Goal: Information Seeking & Learning: Find specific fact

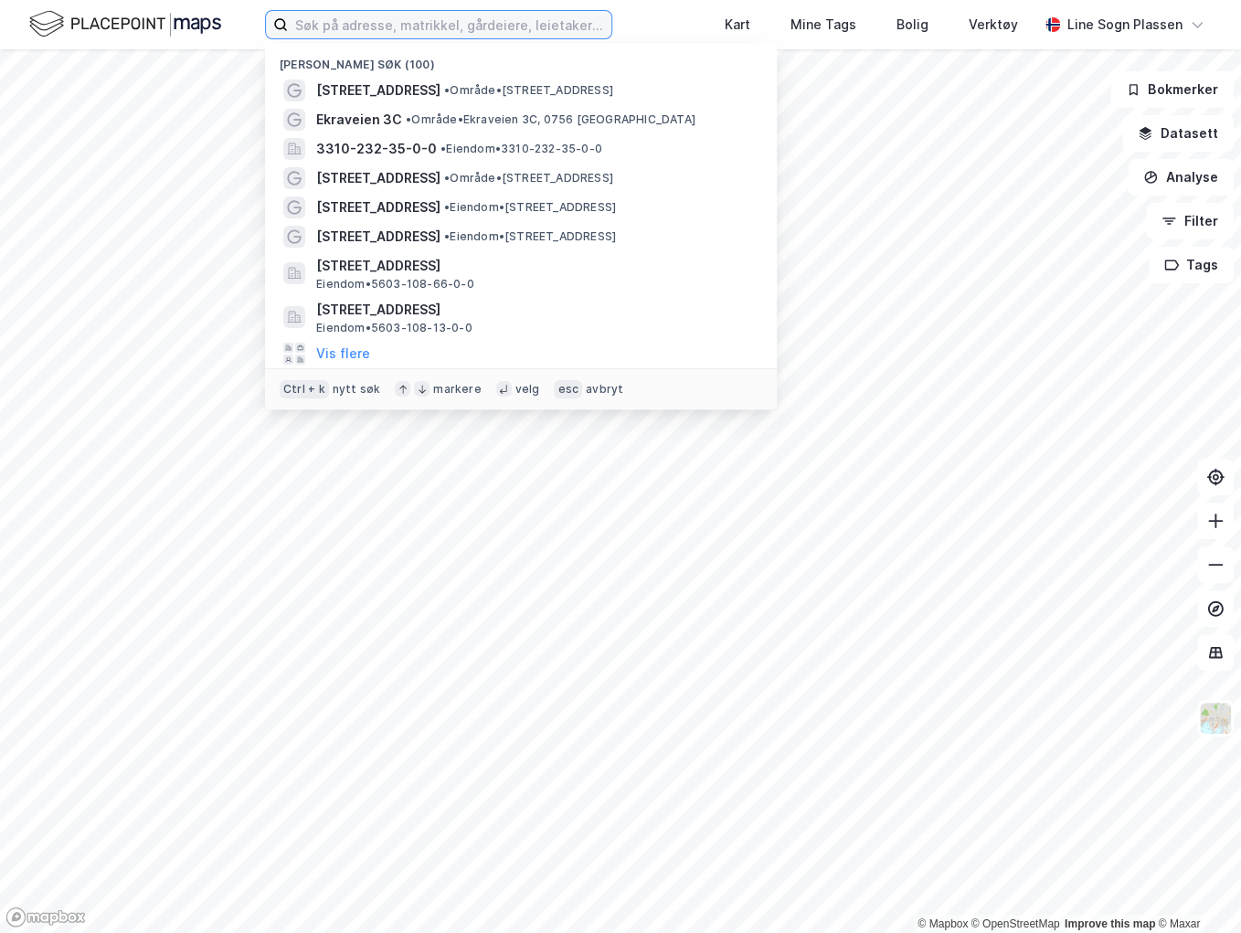
click at [393, 13] on input at bounding box center [450, 24] width 324 height 27
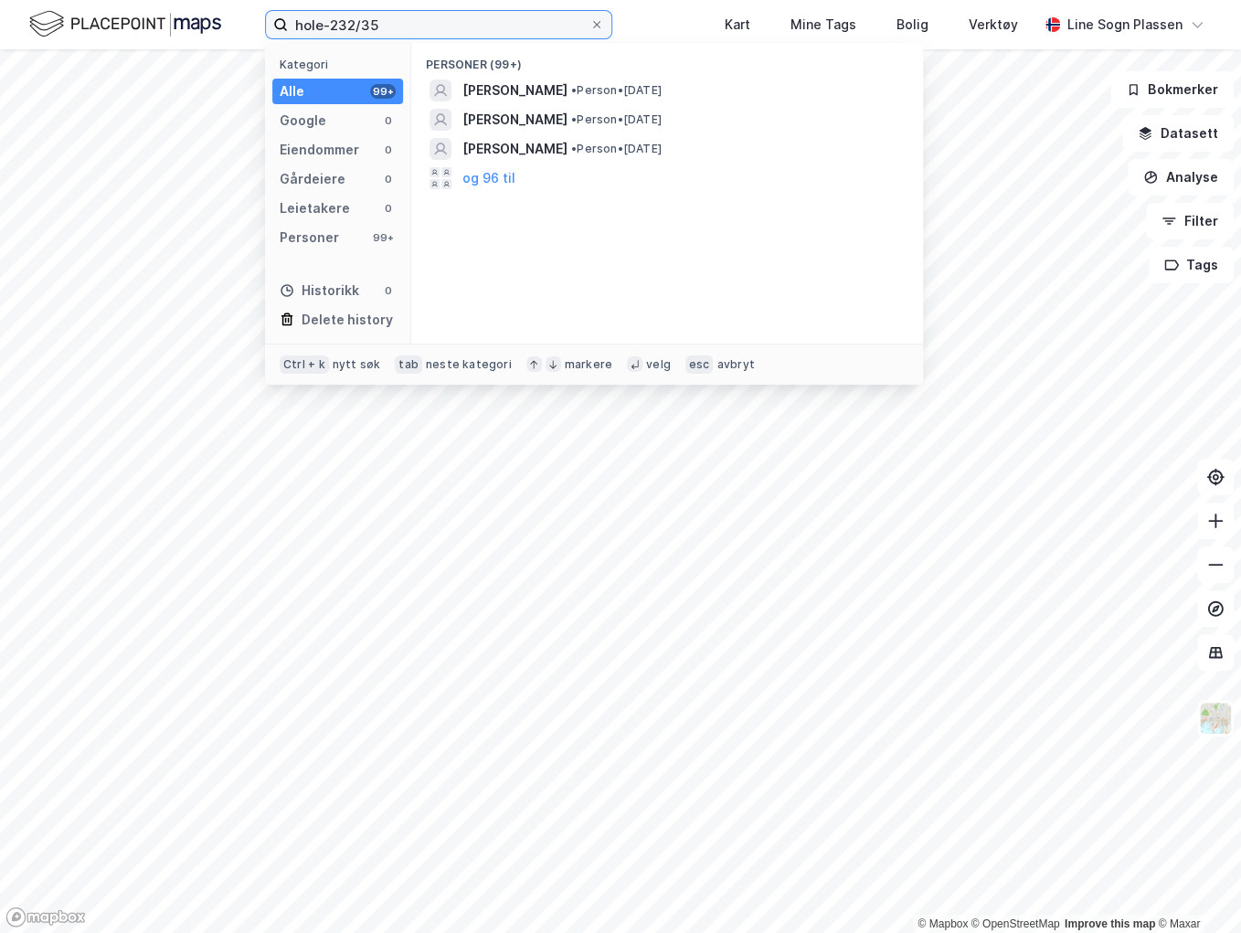
type input "hole-232/35"
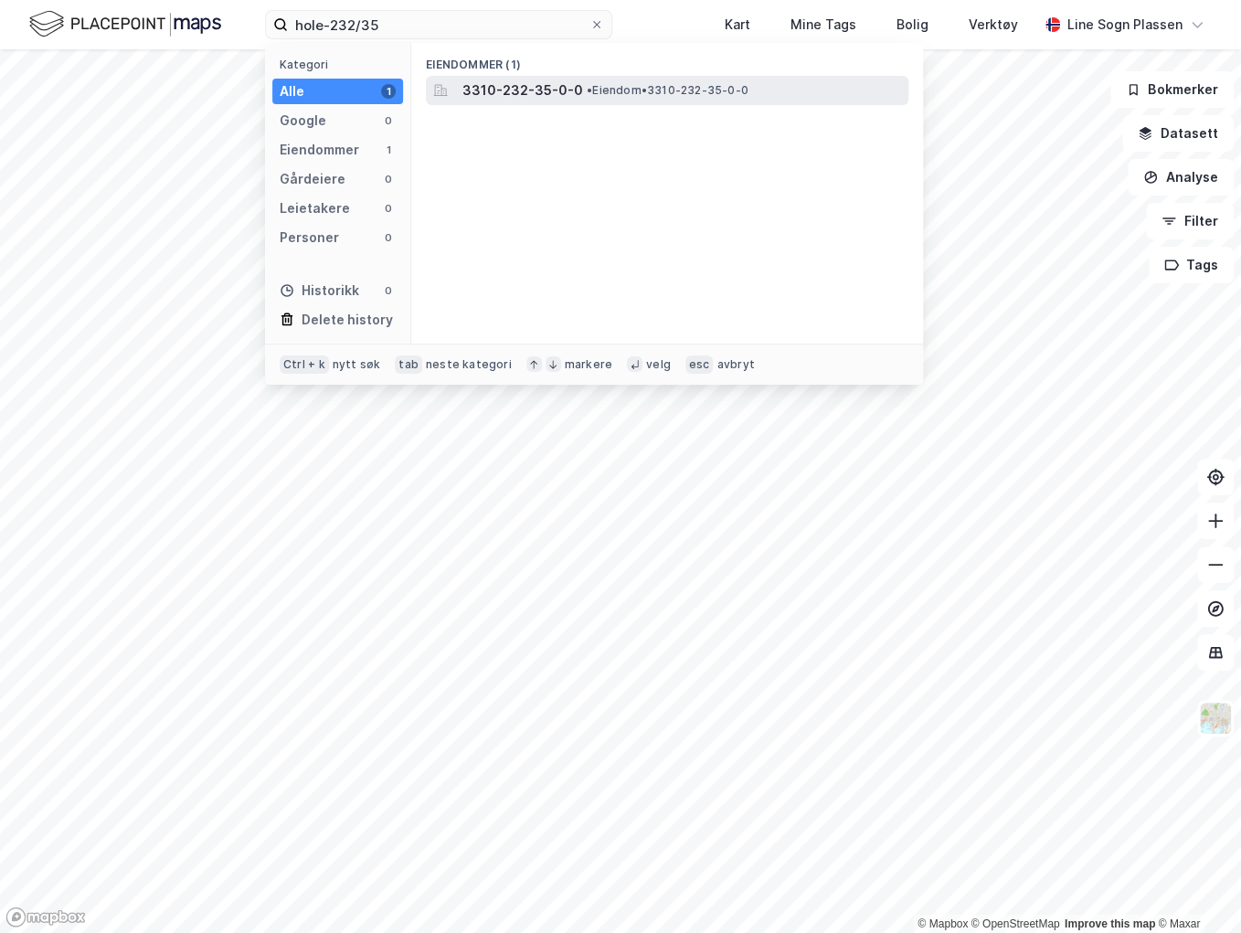
click at [554, 80] on span "3310-232-35-0-0" at bounding box center [522, 91] width 121 height 22
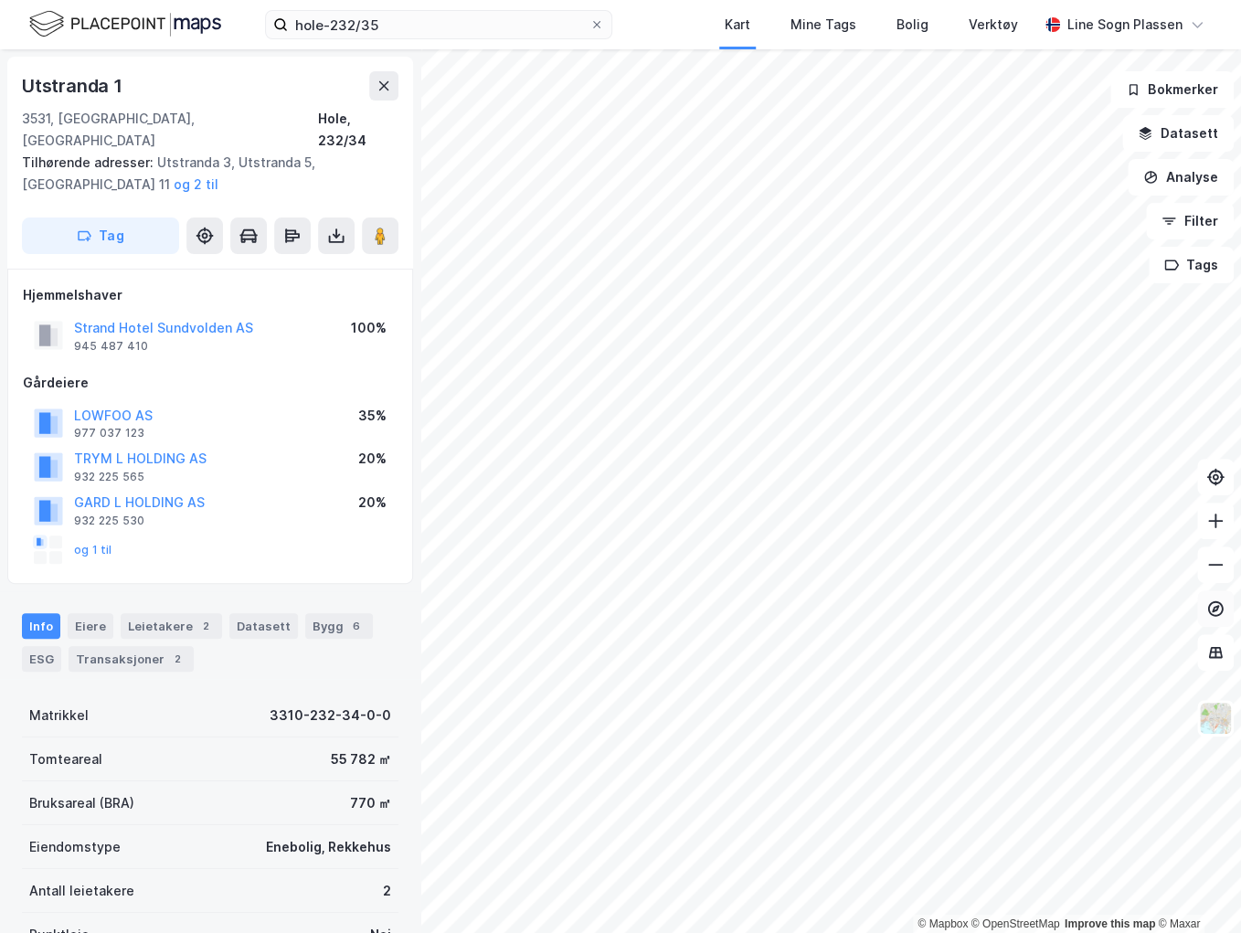
click at [1204, 603] on div "© Mapbox © OpenStreetMap Improve this map © [STREET_ADDRESS], [STREET_ADDRESS] …" at bounding box center [620, 491] width 1241 height 884
click at [412, 740] on div "© Mapbox © OpenStreetMap Improve this map © [STREET_ADDRESS], [STREET_ADDRESS] …" at bounding box center [620, 491] width 1241 height 884
